Goal: Transaction & Acquisition: Purchase product/service

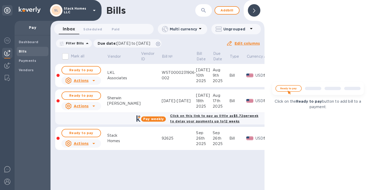
click at [28, 50] on span "Bills" at bounding box center [33, 51] width 28 height 5
click at [28, 44] on span "Dashboard" at bounding box center [29, 42] width 20 height 5
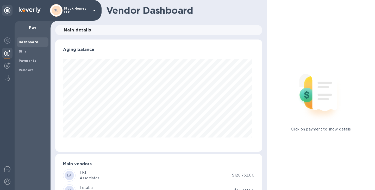
scroll to position [112, 205]
click at [28, 54] on div "Bills" at bounding box center [33, 51] width 32 height 9
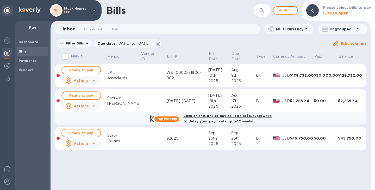
click at [187, 101] on div "$2,285.34" at bounding box center [302, 100] width 24 height 5
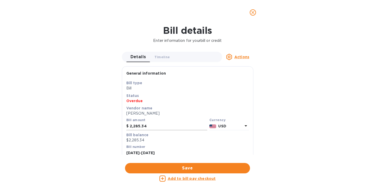
click at [152, 126] on input "2,285.34" at bounding box center [169, 127] width 78 height 8
type input "2,440.48"
click at [187, 84] on p "Bill type" at bounding box center [187, 82] width 123 height 5
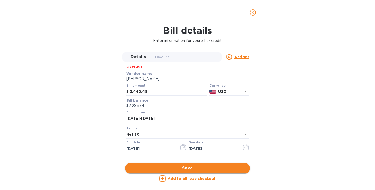
click at [187, 168] on span "Save" at bounding box center [187, 168] width 117 height 6
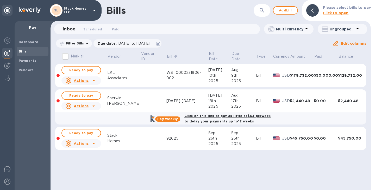
click at [187, 95] on td "$2,440.48" at bounding box center [302, 101] width 24 height 23
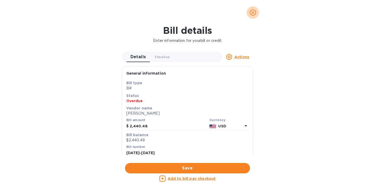
click at [187, 10] on button "close" at bounding box center [252, 12] width 12 height 12
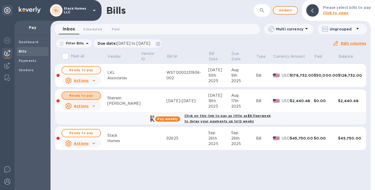
click at [93, 96] on span "Ready to pay" at bounding box center [81, 96] width 30 height 6
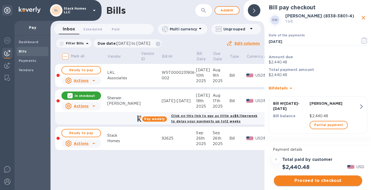
click at [187, 180] on span "Proceed to checkout" at bounding box center [318, 181] width 80 height 6
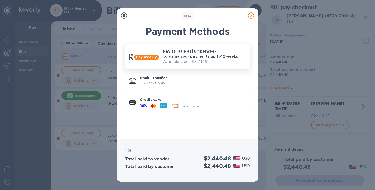
click at [187, 66] on div "Pay as little as $6.11 per week to delay your payments up to 12 weeks Available…" at bounding box center [204, 57] width 87 height 20
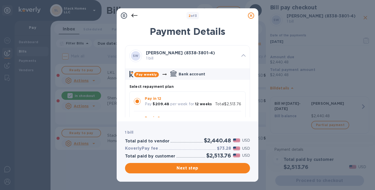
click at [187, 100] on p "Pay in 12" at bounding box center [178, 98] width 67 height 5
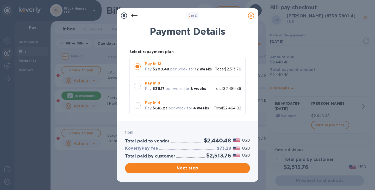
scroll to position [35, 0]
click at [187, 100] on div "Pay in 4 Pay $616.23 per week for 4 weeks" at bounding box center [177, 105] width 68 height 15
click at [187, 80] on div "Pay in 8 Pay $311.17 per week for 8 weeks" at bounding box center [175, 85] width 65 height 15
click at [187, 65] on p "Pay in 12" at bounding box center [178, 63] width 67 height 5
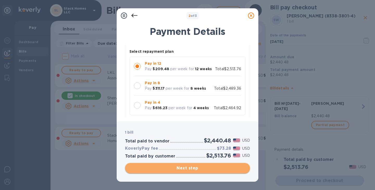
click at [187, 168] on span "Next step" at bounding box center [187, 168] width 117 height 6
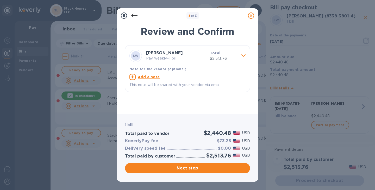
click at [134, 15] on icon at bounding box center [134, 15] width 6 height 6
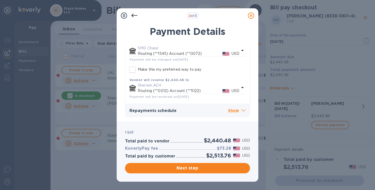
scroll to position [116, 0]
click at [182, 169] on span "Next step" at bounding box center [187, 168] width 117 height 6
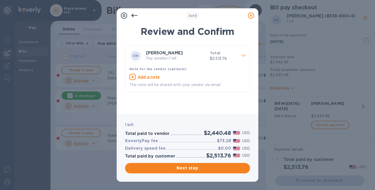
click at [187, 14] on icon at bounding box center [251, 15] width 6 height 6
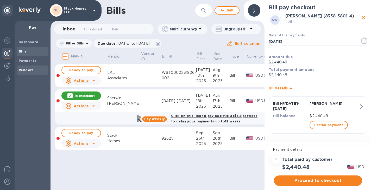
click at [32, 70] on b "Vendors" at bounding box center [26, 70] width 15 height 4
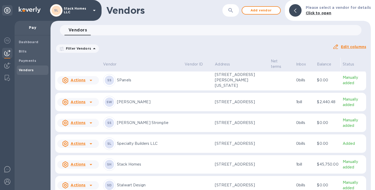
scroll to position [1291, 0]
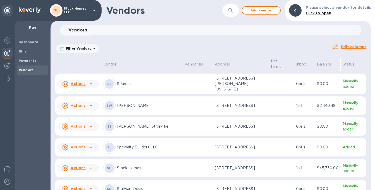
click at [170, 109] on div "SW [PERSON_NAME]" at bounding box center [141, 106] width 77 height 12
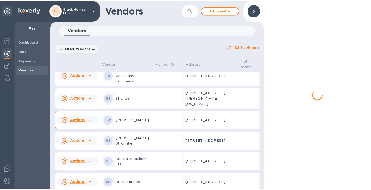
scroll to position [1340, 0]
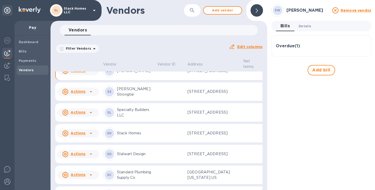
click at [187, 25] on span "Details 0" at bounding box center [304, 25] width 12 height 5
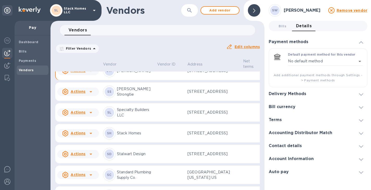
click at [187, 146] on h3 "Contact details" at bounding box center [285, 146] width 33 height 5
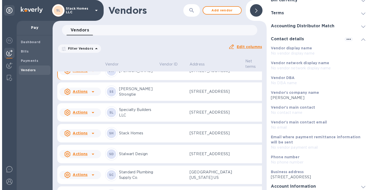
scroll to position [68, 0]
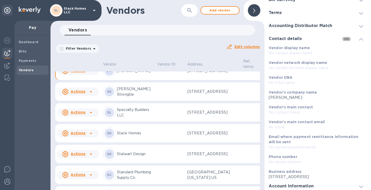
click at [187, 39] on icon "button" at bounding box center [346, 39] width 6 height 6
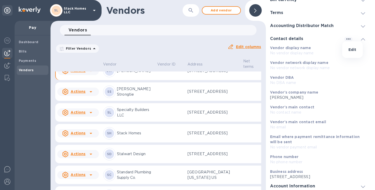
click at [187, 48] on li "Edit" at bounding box center [352, 49] width 21 height 17
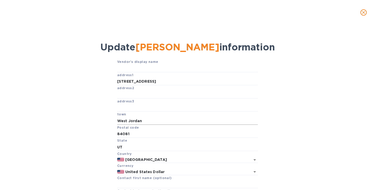
scroll to position [59, 0]
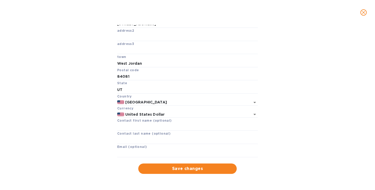
click at [180, 148] on div "Email (optional)" at bounding box center [187, 150] width 141 height 13
click at [179, 153] on input "text" at bounding box center [187, 154] width 141 height 8
paste input "[PERSON_NAME][EMAIL_ADDRESS][PERSON_NAME][PERSON_NAME][DOMAIN_NAME]"
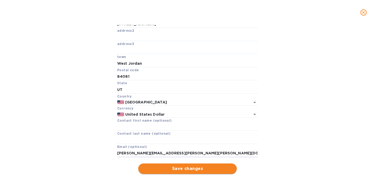
type input "[PERSON_NAME][EMAIL_ADDRESS][PERSON_NAME][PERSON_NAME][DOMAIN_NAME]"
click at [184, 168] on span "Save changes" at bounding box center [187, 169] width 90 height 6
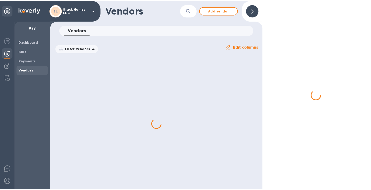
scroll to position [47, 0]
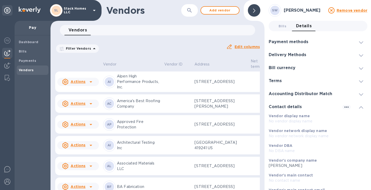
click at [187, 43] on icon at bounding box center [361, 42] width 4 height 2
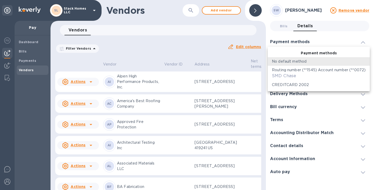
click at [187, 61] on body "[PERSON_NAME] Homes LLC Pay Dashboard Bills Payments Vendors Vendors ​ Add vend…" at bounding box center [187, 95] width 375 height 190
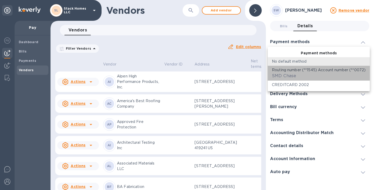
click at [187, 70] on p "Routing number (**1545) Account number (**0072)" at bounding box center [319, 69] width 94 height 5
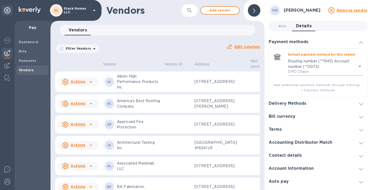
click at [187, 66] on body "[PERSON_NAME] Homes LLC Pay Dashboard Bills Payments Vendors Vendors ​ Add vend…" at bounding box center [185, 95] width 371 height 190
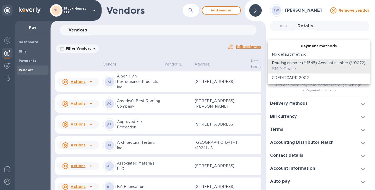
click at [187, 53] on div "No default method" at bounding box center [319, 54] width 94 height 5
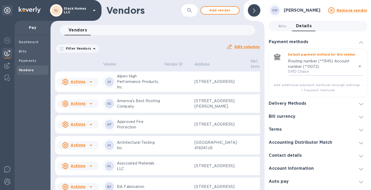
type input "empty"
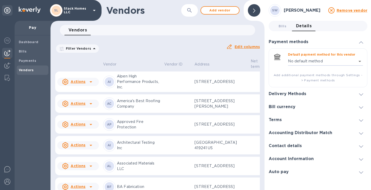
click at [187, 90] on div "Delivery Methods" at bounding box center [318, 93] width 99 height 13
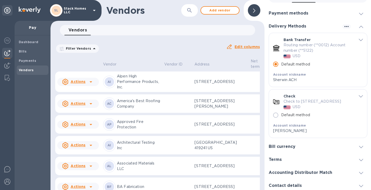
scroll to position [29, 0]
click at [187, 27] on icon "button" at bounding box center [346, 26] width 6 height 6
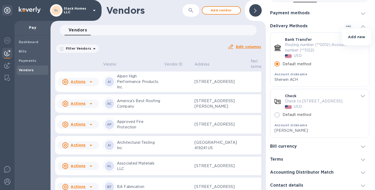
click at [187, 49] on div at bounding box center [187, 95] width 375 height 190
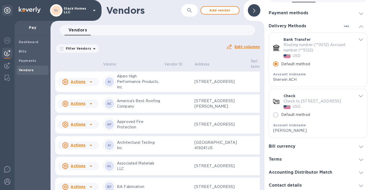
click at [187, 75] on b "Account nickname" at bounding box center [289, 74] width 33 height 4
click at [187, 42] on p "Routing number (**0012) Account number (**5122)" at bounding box center [317, 47] width 68 height 11
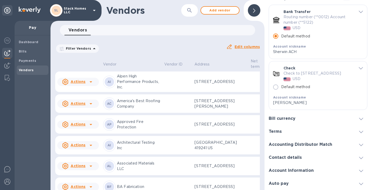
scroll to position [62, 0]
click at [187, 170] on h3 "Account Information" at bounding box center [291, 170] width 45 height 5
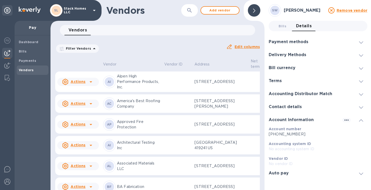
scroll to position [4, 0]
click at [187, 171] on h3 "Auto pay" at bounding box center [279, 173] width 20 height 5
click at [187, 105] on h3 "Contact details" at bounding box center [285, 107] width 33 height 5
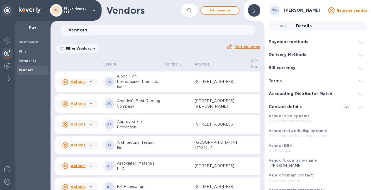
click at [187, 92] on h3 "Accounting Distributor Match" at bounding box center [300, 94] width 63 height 5
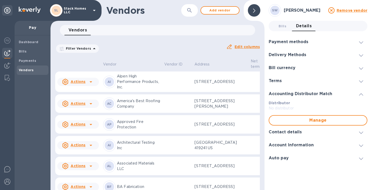
click at [187, 75] on div "Terms" at bounding box center [318, 80] width 99 height 13
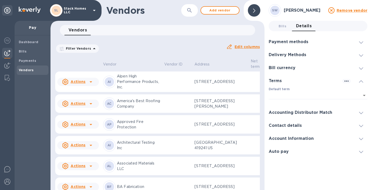
click at [187, 66] on h3 "Bill currency" at bounding box center [282, 68] width 27 height 5
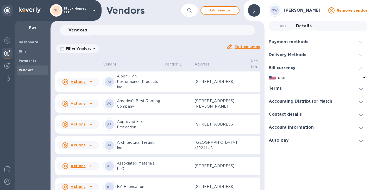
click at [187, 53] on h3 "Delivery Methods" at bounding box center [287, 55] width 37 height 5
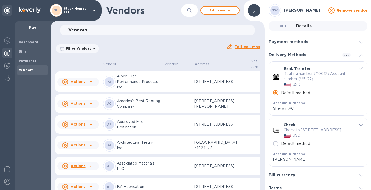
click at [187, 24] on span "Bills 0" at bounding box center [282, 25] width 8 height 5
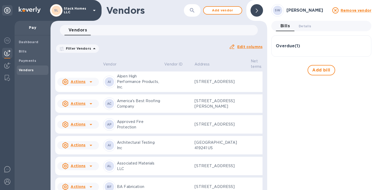
click at [187, 10] on icon at bounding box center [257, 11] width 2 height 4
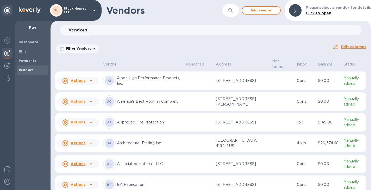
click at [91, 79] on icon at bounding box center [91, 81] width 6 height 6
click at [109, 56] on div at bounding box center [187, 95] width 375 height 190
click at [27, 54] on span "Bills" at bounding box center [33, 51] width 28 height 5
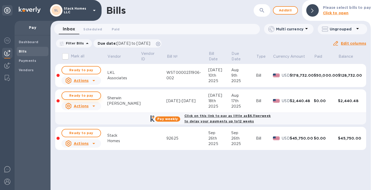
click at [79, 97] on span "Ready to pay" at bounding box center [81, 96] width 30 height 6
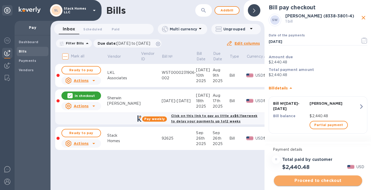
click at [187, 176] on button "Proceed to checkout" at bounding box center [318, 181] width 88 height 10
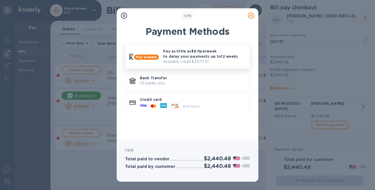
click at [187, 65] on div "Pay as little as $6.11 per week to delay your payments up to 12 weeks Available…" at bounding box center [204, 57] width 87 height 20
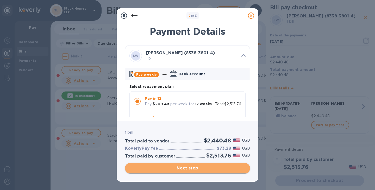
click at [187, 167] on span "Next step" at bounding box center [187, 168] width 117 height 6
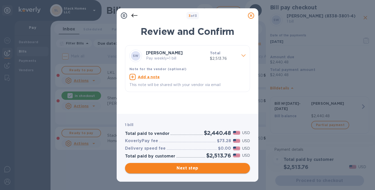
click at [173, 171] on button "Next step" at bounding box center [187, 168] width 125 height 10
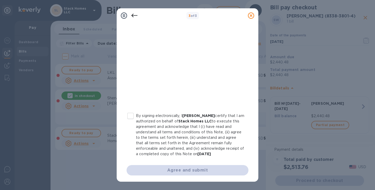
scroll to position [100, 0]
click at [132, 113] on input "By signing electronically, I [PERSON_NAME] certify that I am authorized on beha…" at bounding box center [130, 115] width 11 height 11
checkbox input "true"
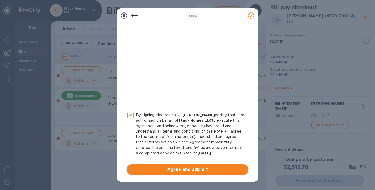
click at [175, 171] on span "Agree and submit" at bounding box center [187, 170] width 113 height 6
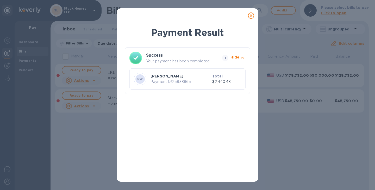
click at [187, 17] on icon at bounding box center [251, 15] width 6 height 6
